Goal: Information Seeking & Learning: Find specific fact

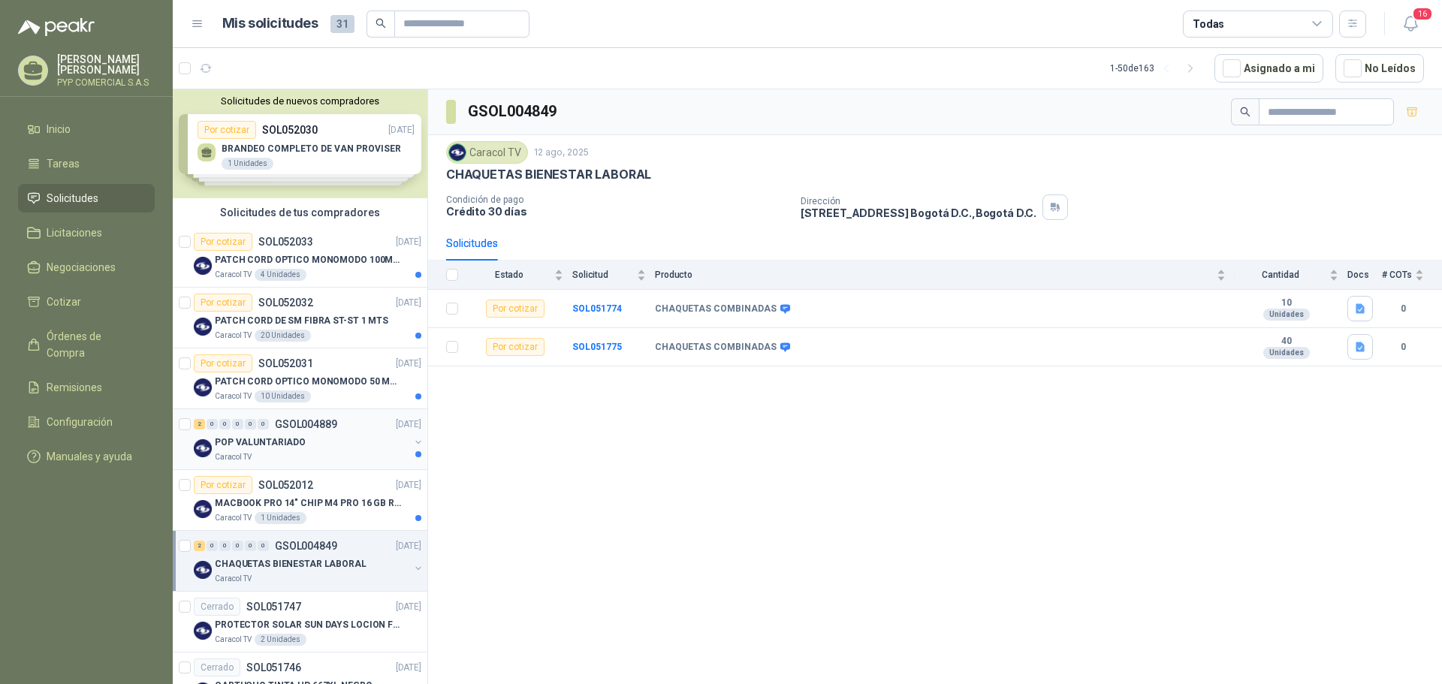
click at [333, 425] on p "GSOL004889" at bounding box center [306, 424] width 62 height 11
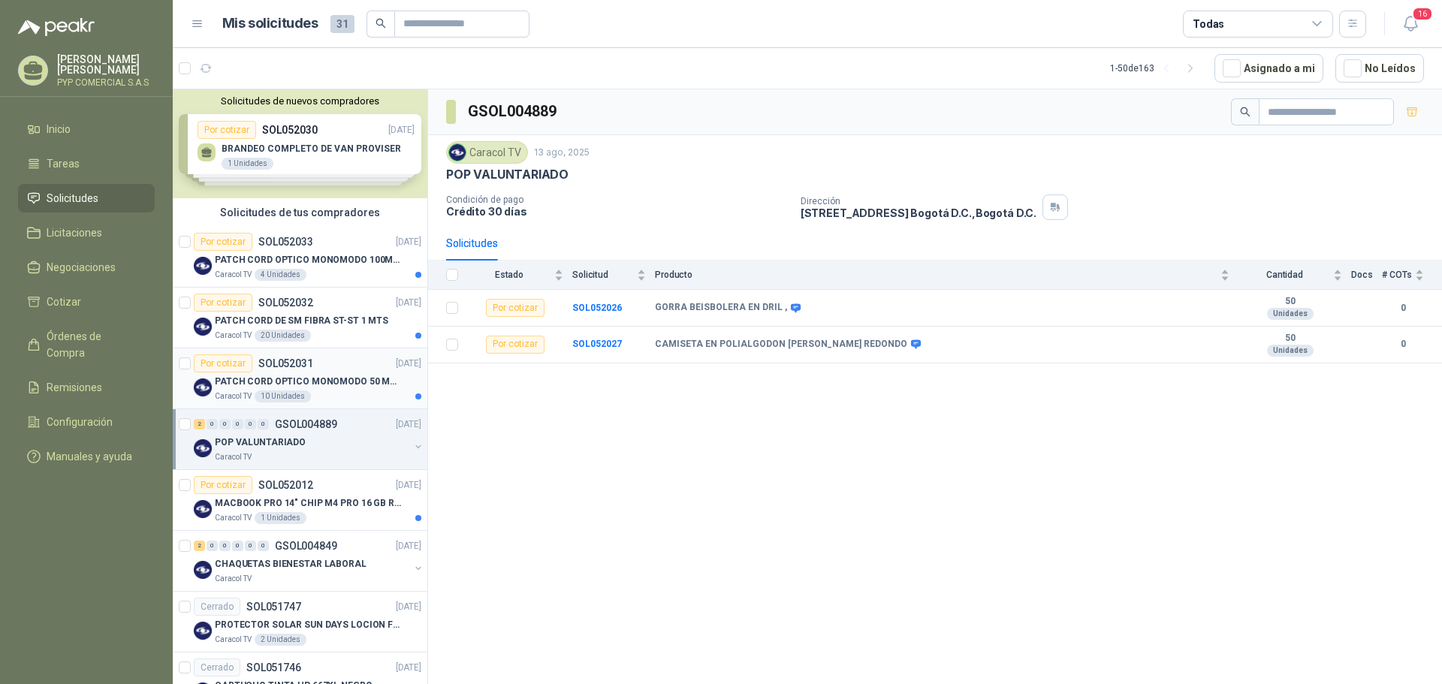
click at [349, 368] on div "Por cotizar SOL052031 13/08/25" at bounding box center [308, 364] width 228 height 18
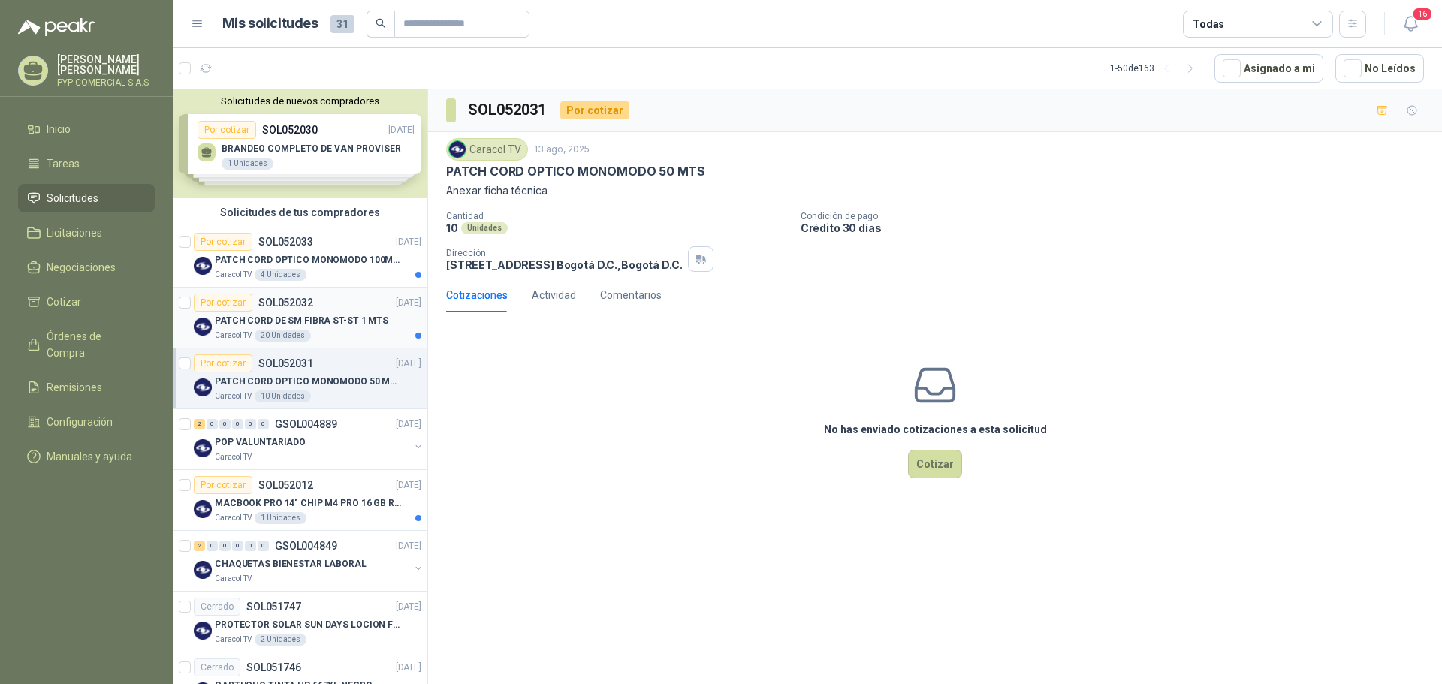
click at [322, 321] on p "PATCH CORD DE SM FIBRA ST-ST 1 MTS" at bounding box center [302, 321] width 174 height 14
click at [328, 397] on div "Caracol TV 10 Unidades" at bounding box center [318, 397] width 207 height 12
click at [328, 243] on div "Por cotizar SOL052033 13/08/25" at bounding box center [308, 242] width 228 height 18
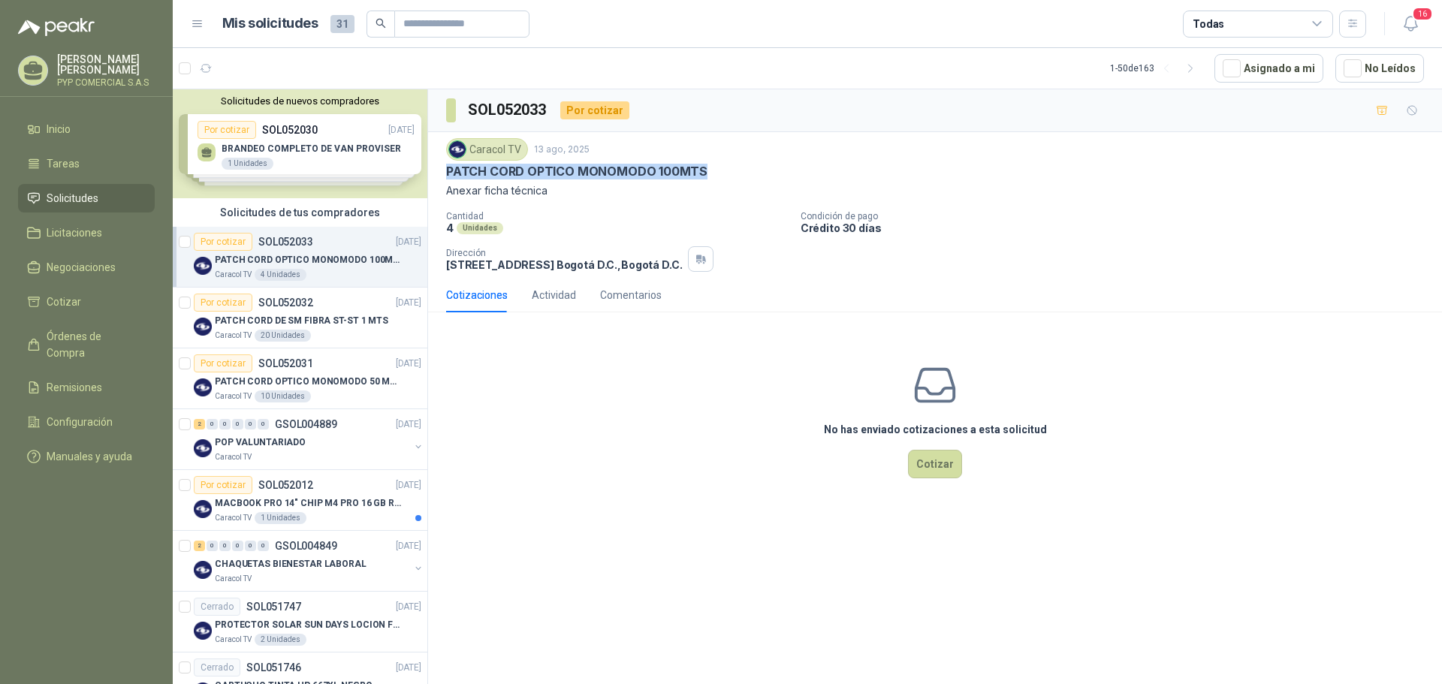
drag, startPoint x: 447, startPoint y: 172, endPoint x: 713, endPoint y: 173, distance: 265.9
click at [713, 173] on div "PATCH CORD OPTICO MONOMODO 100MTS" at bounding box center [935, 172] width 978 height 16
copy p "PATCH CORD OPTICO MONOMODO 100MTS"
